Goal: Transaction & Acquisition: Download file/media

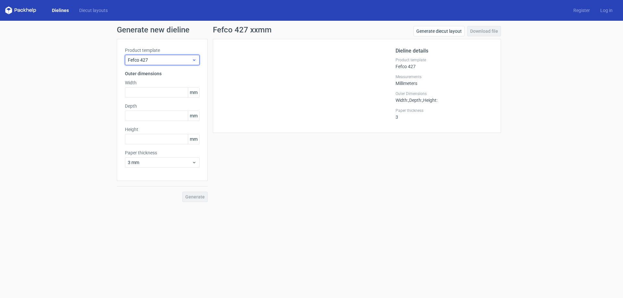
click at [169, 62] on span "Fefco 427" at bounding box center [160, 60] width 64 height 6
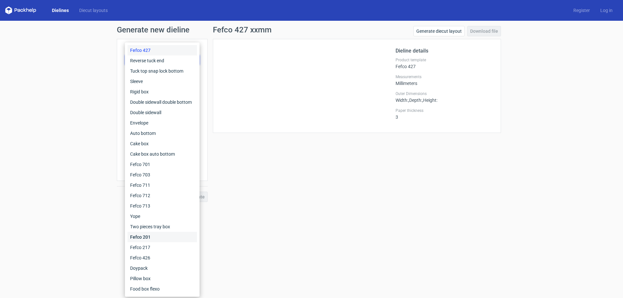
click at [178, 240] on div "Fefco 201" at bounding box center [162, 237] width 69 height 10
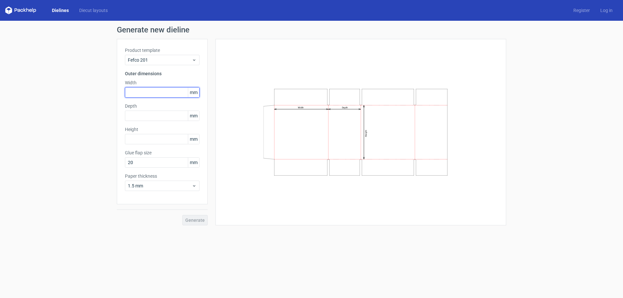
click at [160, 93] on input "text" at bounding box center [162, 92] width 75 height 10
click at [152, 181] on div "1.5 mm" at bounding box center [162, 186] width 75 height 10
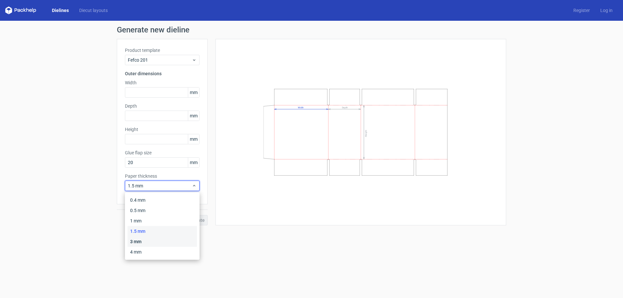
click at [150, 241] on div "3 mm" at bounding box center [162, 242] width 69 height 10
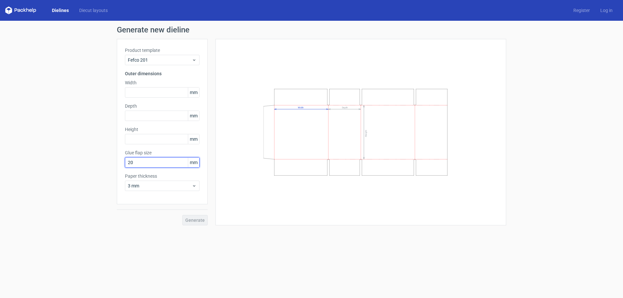
click at [140, 167] on input "20" at bounding box center [162, 162] width 75 height 10
click at [197, 183] on div "3 mm" at bounding box center [162, 186] width 75 height 10
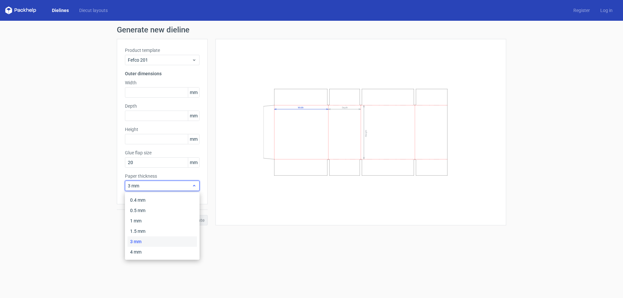
click at [197, 184] on div "3 mm" at bounding box center [162, 186] width 75 height 10
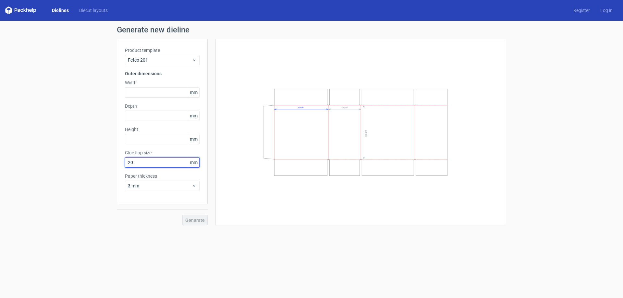
click at [167, 162] on input "20" at bounding box center [162, 162] width 75 height 10
drag, startPoint x: 161, startPoint y: 161, endPoint x: 76, endPoint y: 148, distance: 86.7
click at [78, 148] on div "Generate new dieline Product template Fefco 201 Outer dimensions Width mm Depth…" at bounding box center [311, 126] width 623 height 210
type input "30"
click at [143, 94] on input "text" at bounding box center [162, 92] width 75 height 10
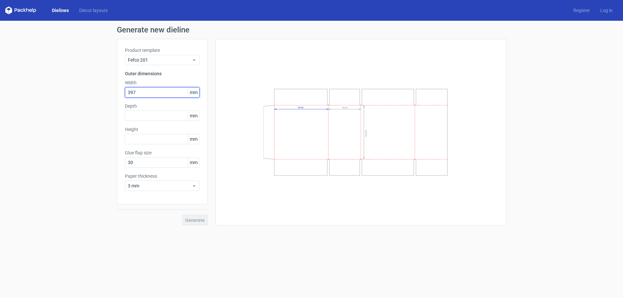
type input "397"
type input "147"
type input "94"
click at [200, 221] on span "Generate" at bounding box center [194, 220] width 19 height 5
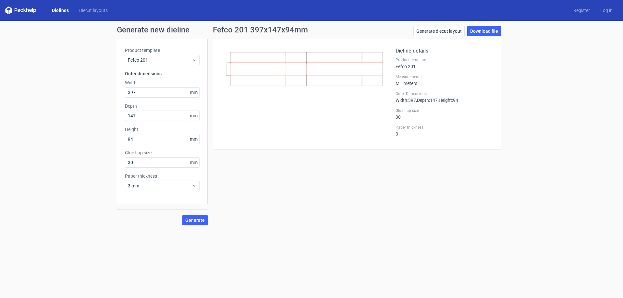
click at [286, 89] on div at bounding box center [308, 94] width 175 height 95
click at [487, 30] on link "Download file" at bounding box center [484, 31] width 34 height 10
click at [153, 115] on input "147" at bounding box center [162, 116] width 75 height 10
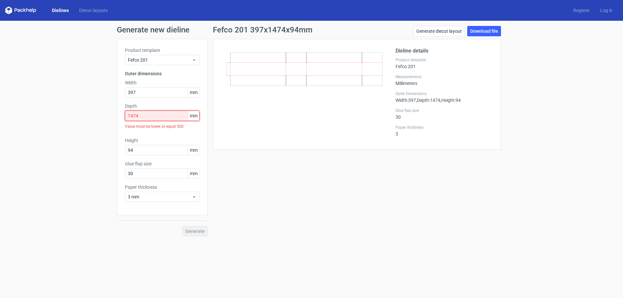
drag, startPoint x: 148, startPoint y: 116, endPoint x: 134, endPoint y: 115, distance: 14.0
click at [134, 115] on input "1474" at bounding box center [162, 116] width 75 height 10
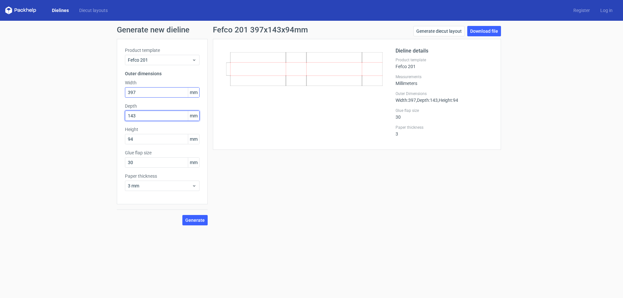
type input "143"
click at [140, 89] on input "397" at bounding box center [162, 92] width 75 height 10
click at [147, 92] on input "397" at bounding box center [162, 92] width 75 height 10
type input "393"
click at [148, 137] on input "94" at bounding box center [162, 139] width 75 height 10
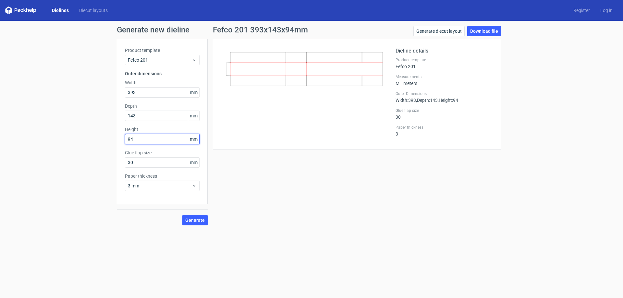
drag, startPoint x: 140, startPoint y: 139, endPoint x: 108, endPoint y: 127, distance: 34.6
click at [116, 134] on div "Generate new dieline Product template Fefco 201 Outer dimensions Width 393 mm D…" at bounding box center [311, 126] width 623 height 210
type input "86"
click at [193, 220] on span "Generate" at bounding box center [194, 220] width 19 height 5
click at [486, 29] on link "Download file" at bounding box center [484, 31] width 34 height 10
